Goal: Transaction & Acquisition: Subscribe to service/newsletter

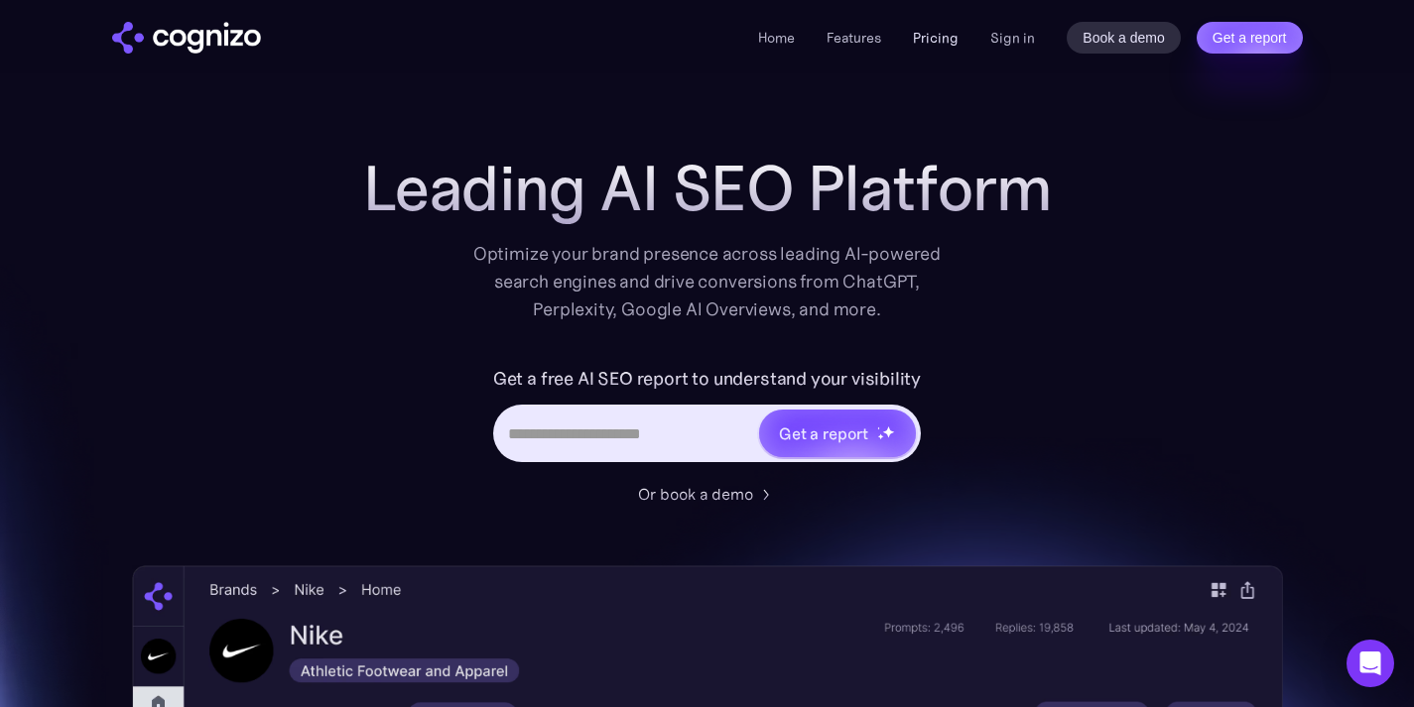
click at [955, 38] on link "Pricing" at bounding box center [936, 38] width 46 height 18
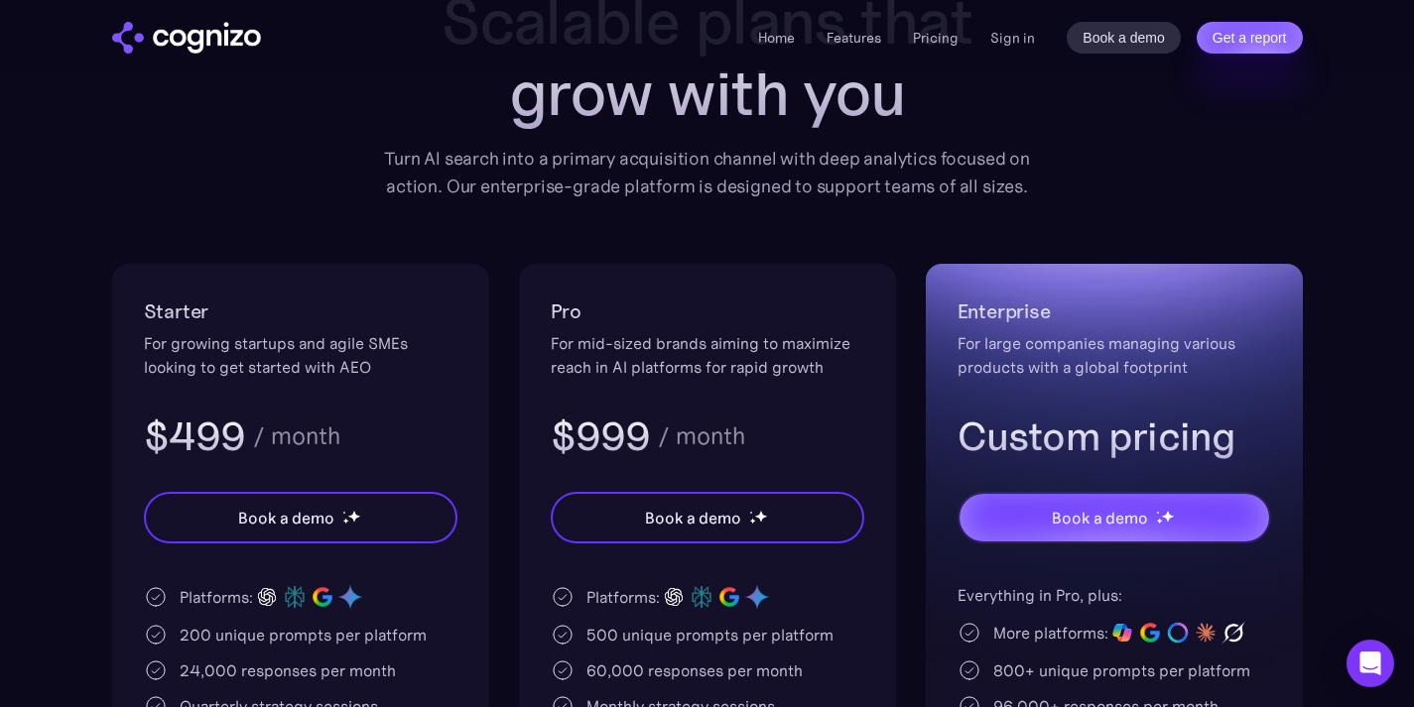
scroll to position [232, 0]
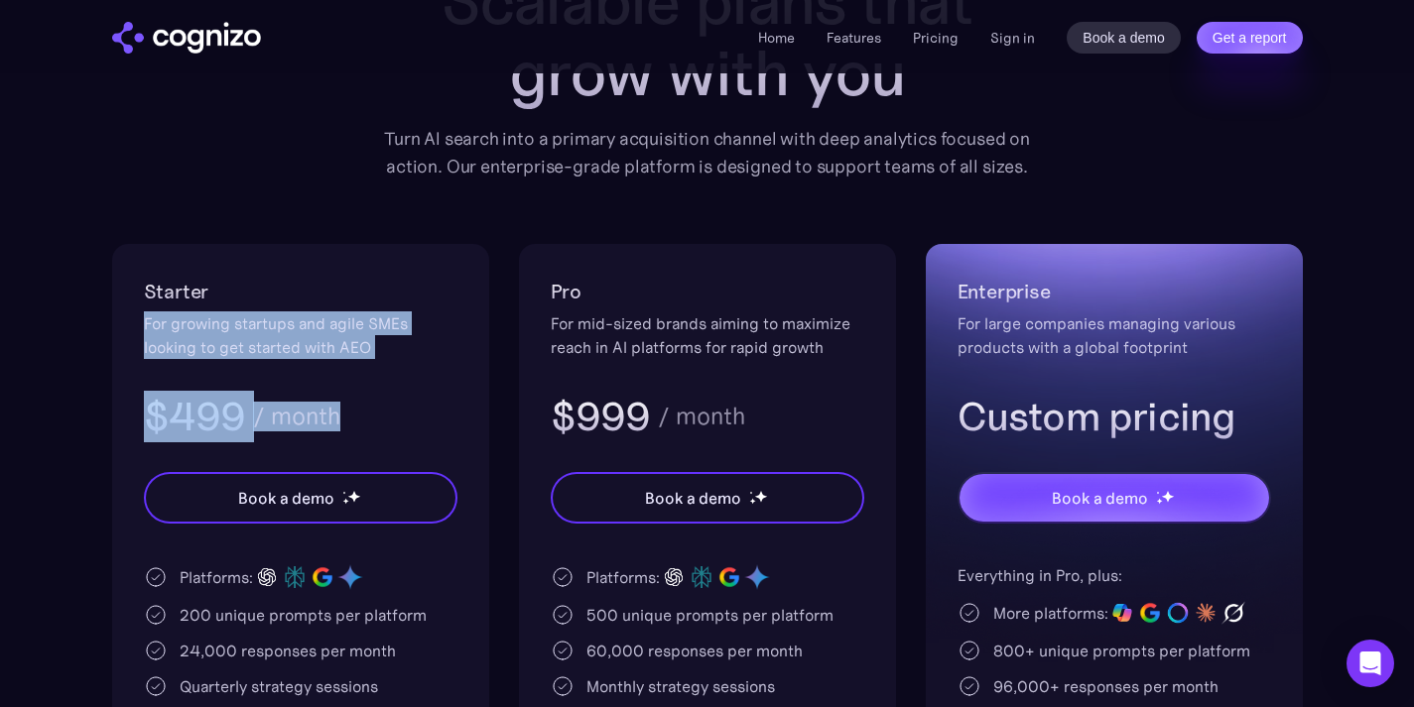
drag, startPoint x: 129, startPoint y: 328, endPoint x: 384, endPoint y: 422, distance: 271.5
click at [384, 422] on div "Starter For growing startups and agile SMEs looking to get started with AEO $49…" at bounding box center [300, 608] width 377 height 728
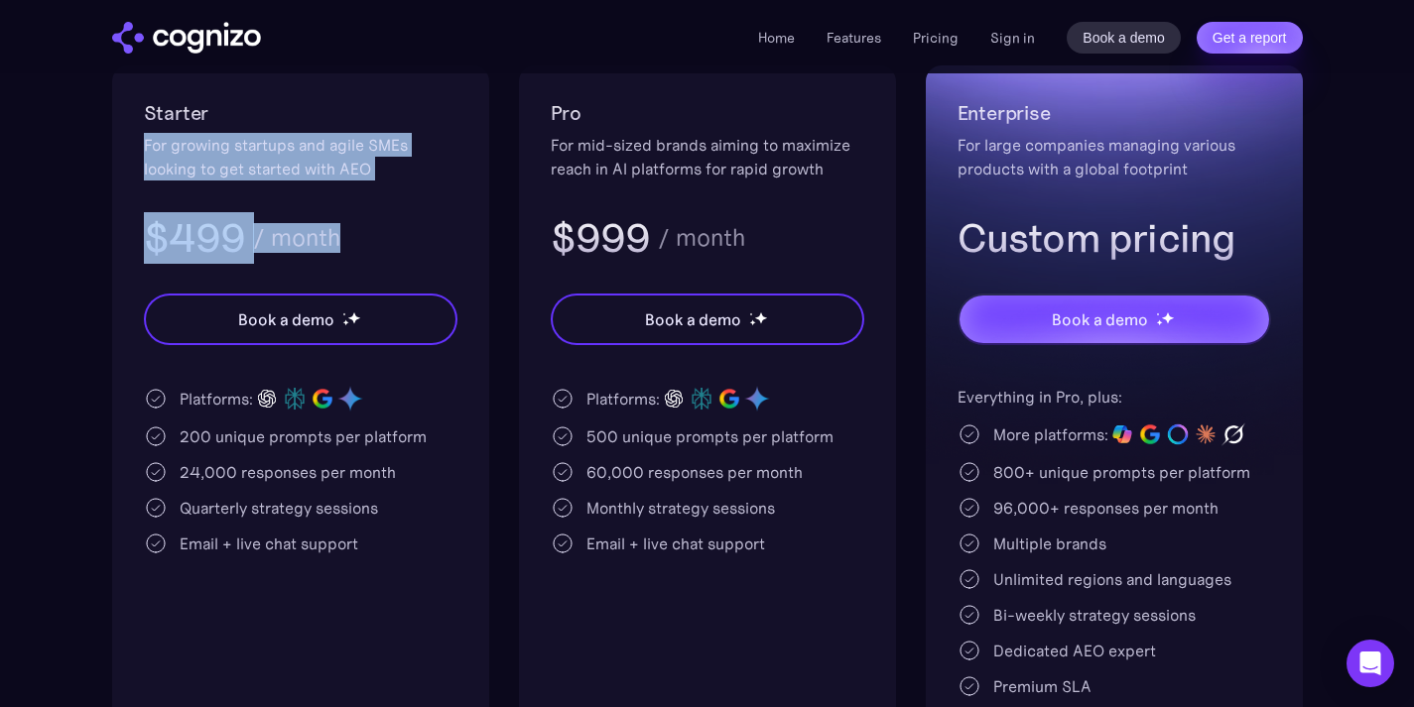
scroll to position [410, 0]
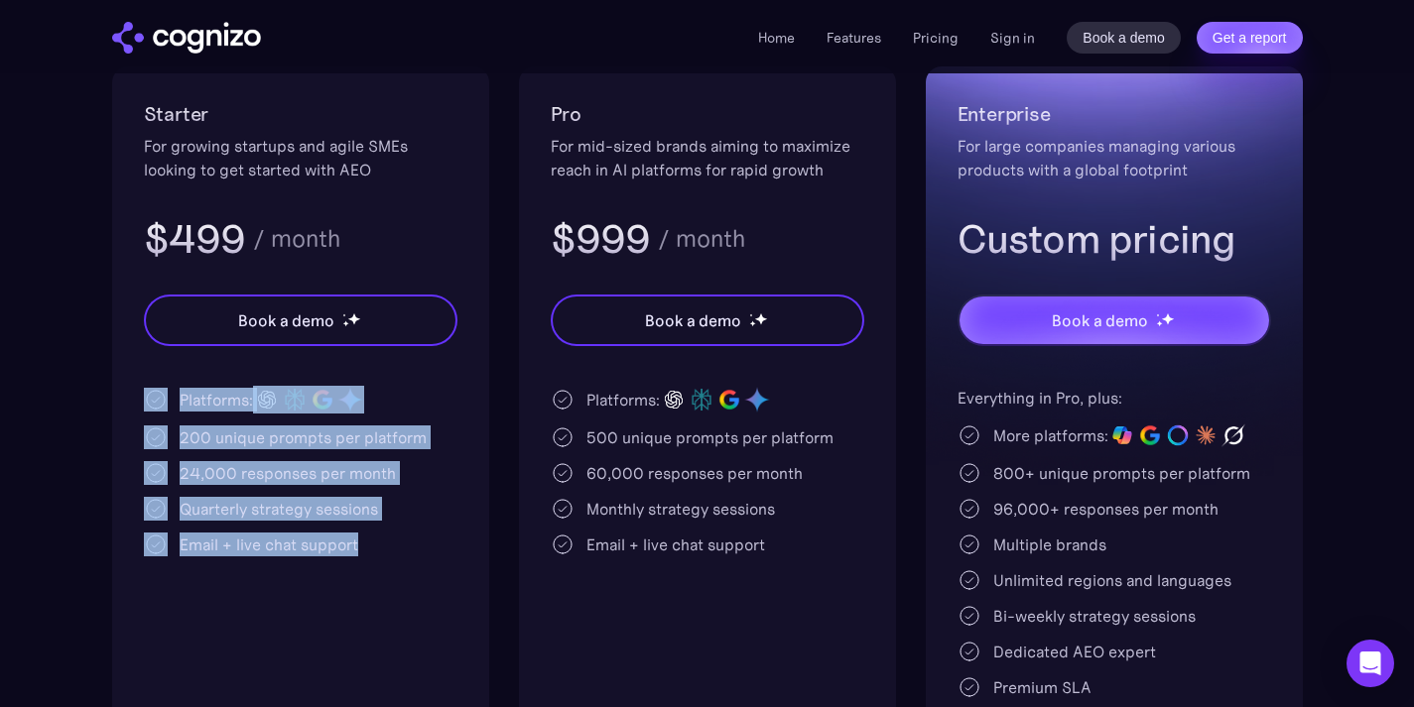
drag, startPoint x: 376, startPoint y: 540, endPoint x: 168, endPoint y: 400, distance: 251.0
click at [168, 400] on div "Platforms: 200 unique prompts per platform 24,000 responses per month Quarterly…" at bounding box center [301, 471] width 314 height 171
click at [342, 602] on div "Starter For growing startups and agile SMEs looking to get started with AEO $49…" at bounding box center [300, 430] width 377 height 728
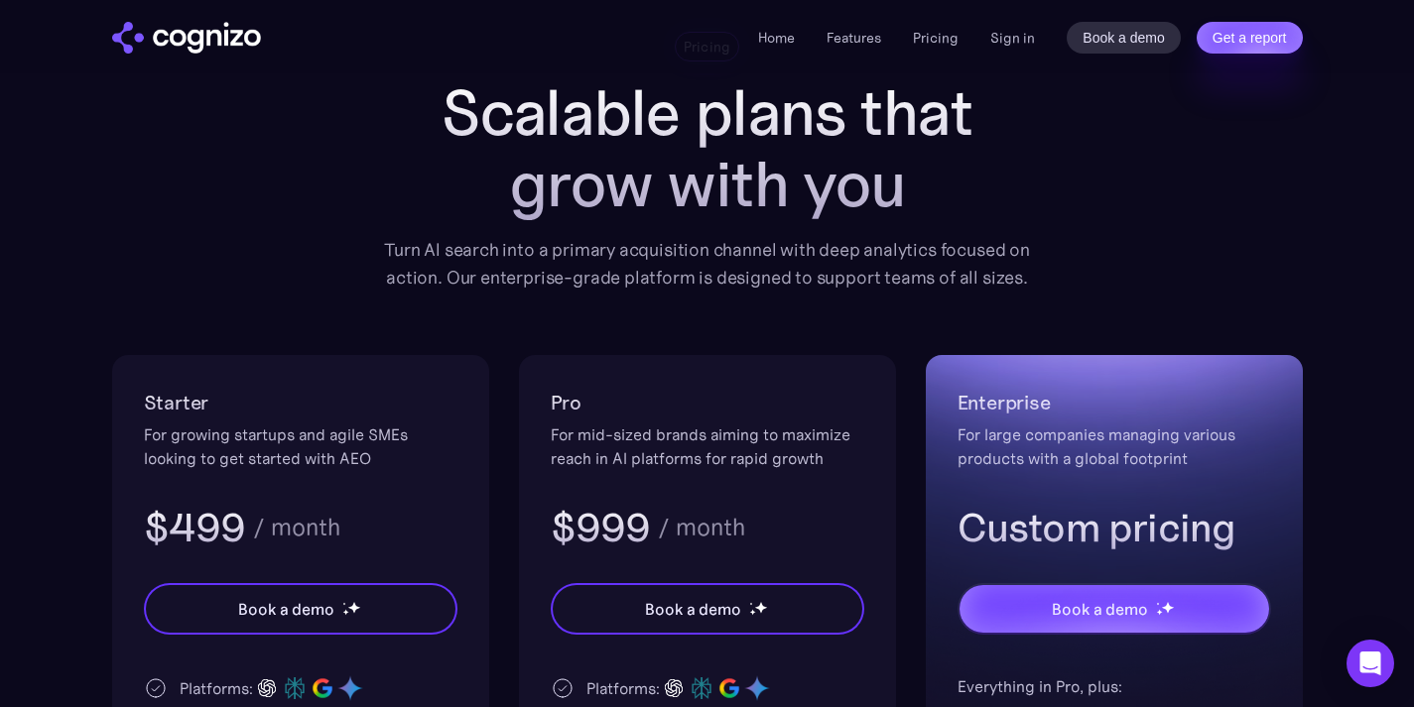
scroll to position [0, 0]
